Goal: Transaction & Acquisition: Purchase product/service

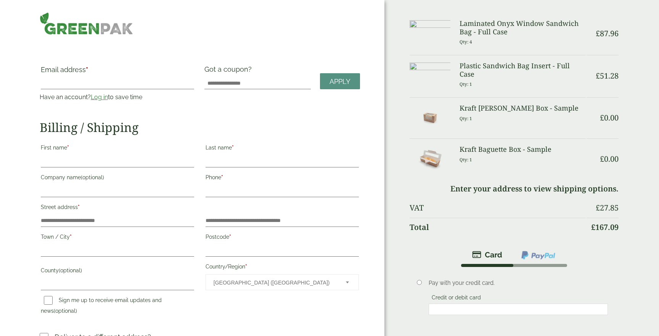
click at [118, 77] on label "Email address *" at bounding box center [117, 71] width 153 height 11
click at [118, 77] on input "Email address *" at bounding box center [117, 83] width 153 height 12
click at [86, 89] on input "Email address *" at bounding box center [117, 83] width 153 height 12
click at [75, 88] on input "Email address *" at bounding box center [117, 83] width 153 height 12
type input "**********"
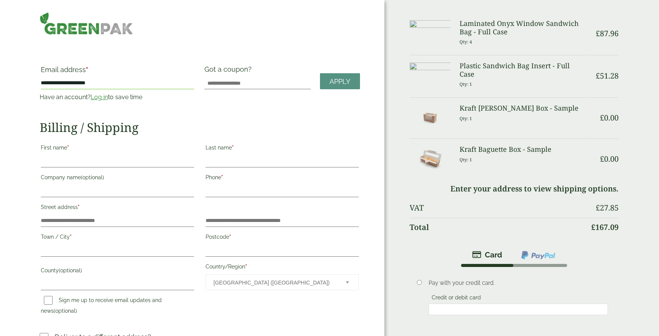
click at [101, 101] on p "Have an account? Log in to save time" at bounding box center [118, 97] width 156 height 9
click at [100, 95] on link "Log in" at bounding box center [99, 96] width 17 height 7
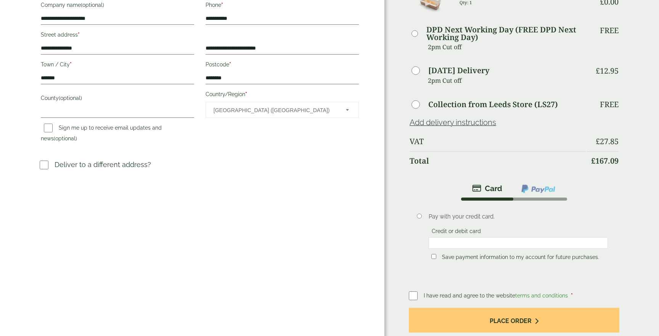
scroll to position [162, 0]
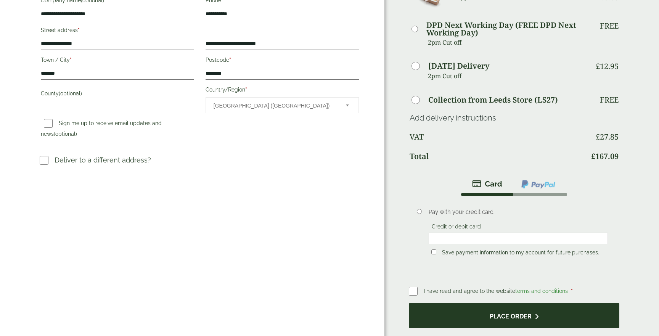
click at [514, 309] on button "Place order" at bounding box center [514, 315] width 211 height 25
